Goal: Check status: Check status

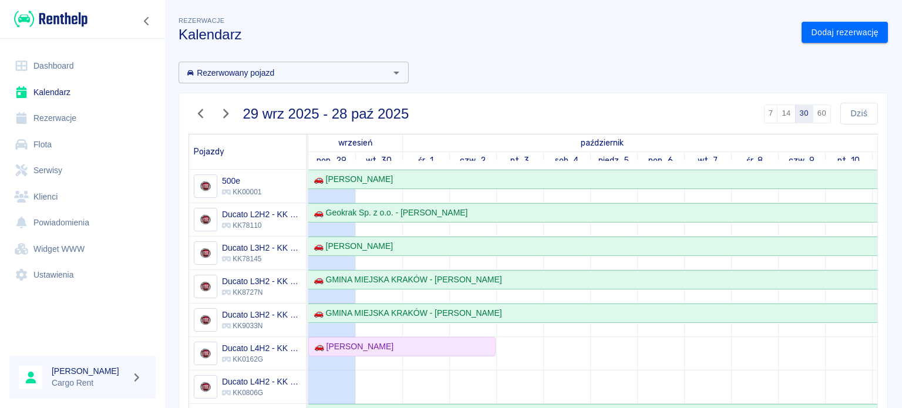
click at [59, 13] on img at bounding box center [50, 18] width 73 height 19
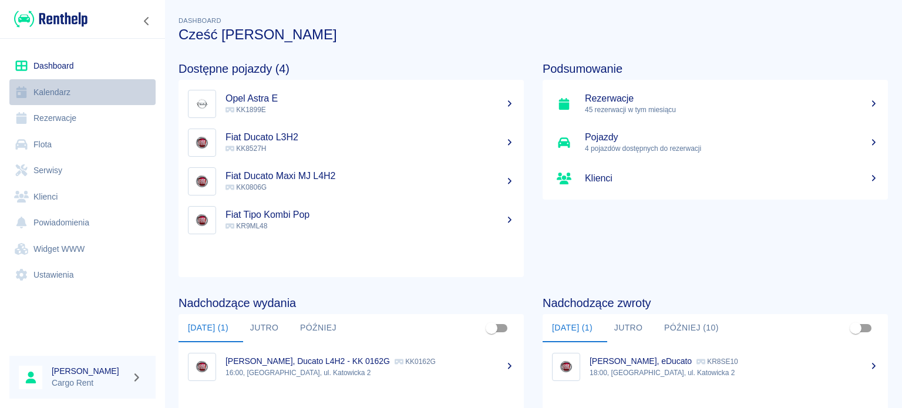
click at [25, 92] on icon at bounding box center [21, 92] width 11 height 12
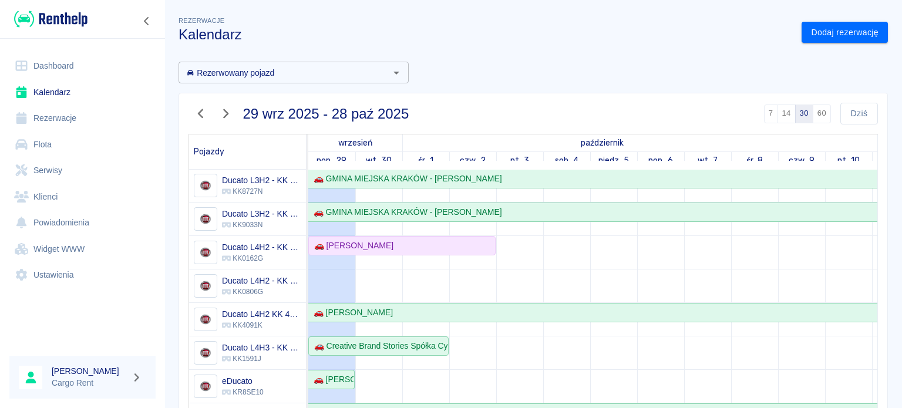
scroll to position [107, 0]
click at [204, 122] on button "button" at bounding box center [200, 114] width 25 height 22
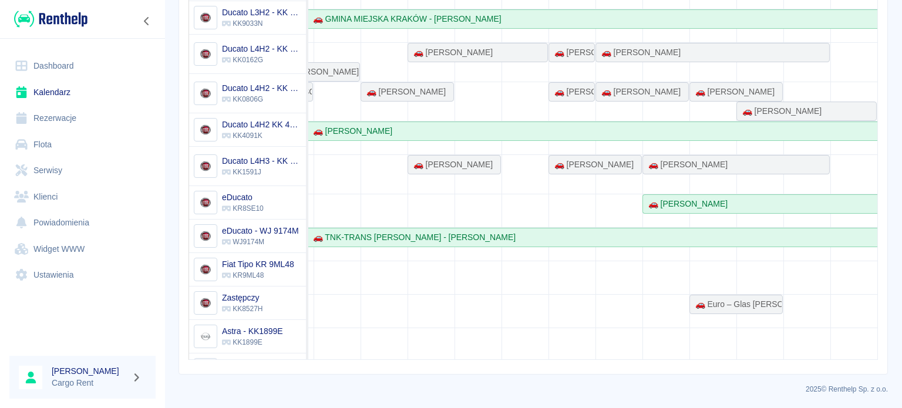
scroll to position [0, 0]
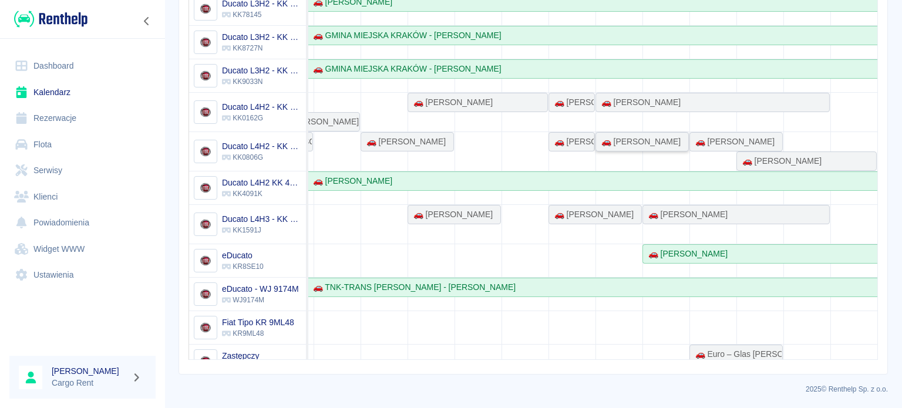
click at [632, 140] on div "🚗 [PERSON_NAME]" at bounding box center [638, 142] width 84 height 12
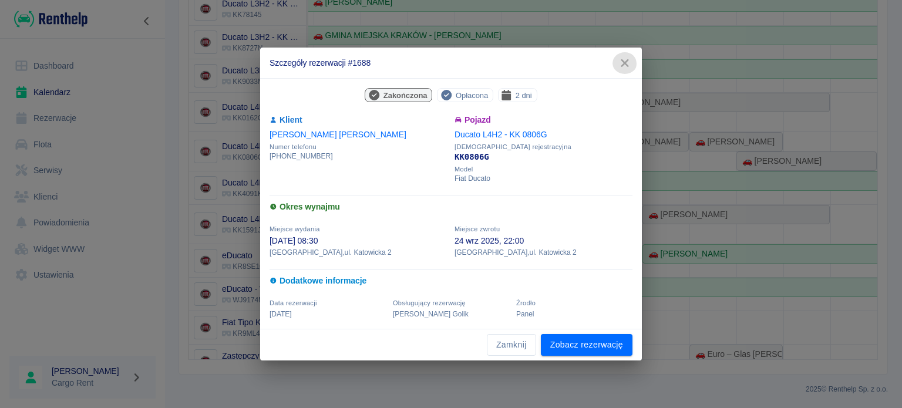
click at [619, 66] on icon "button" at bounding box center [624, 63] width 15 height 12
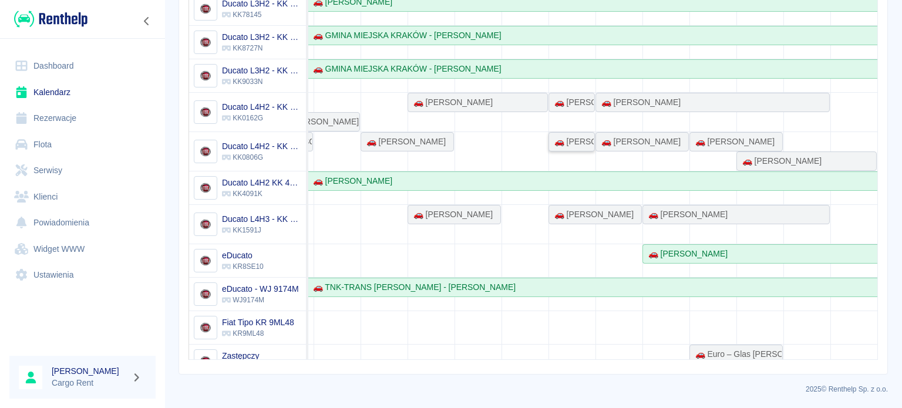
click at [560, 136] on div "🚗 [PERSON_NAME]" at bounding box center [571, 142] width 44 height 12
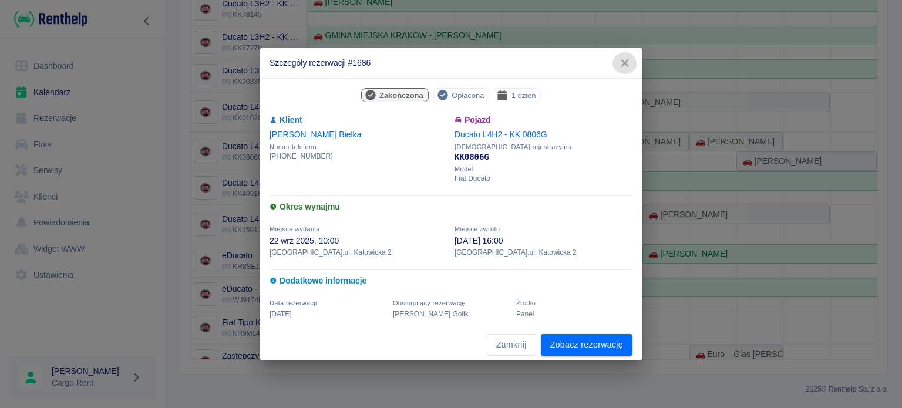
click at [623, 63] on icon "button" at bounding box center [624, 63] width 15 height 12
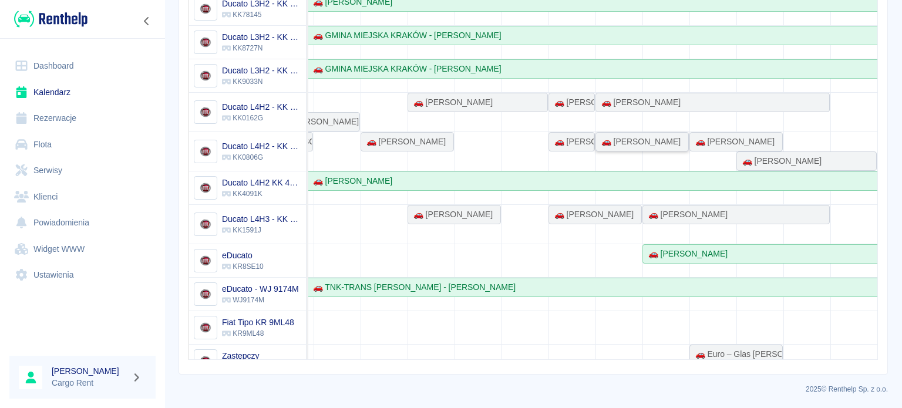
click at [644, 143] on div "🚗 [PERSON_NAME]" at bounding box center [638, 142] width 84 height 12
